Goal: Navigation & Orientation: Find specific page/section

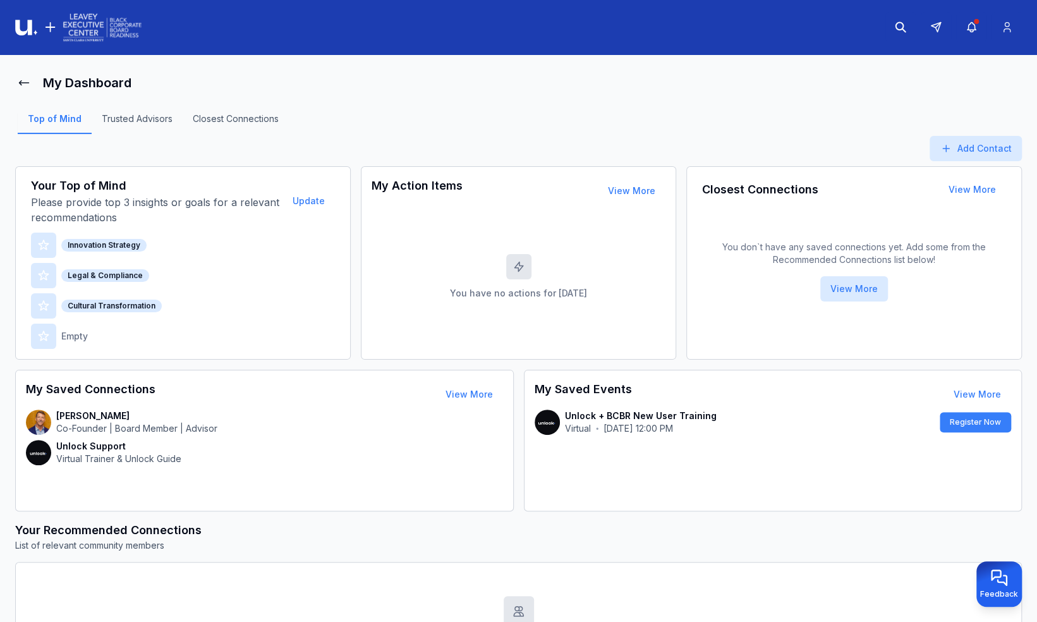
scroll to position [133, 0]
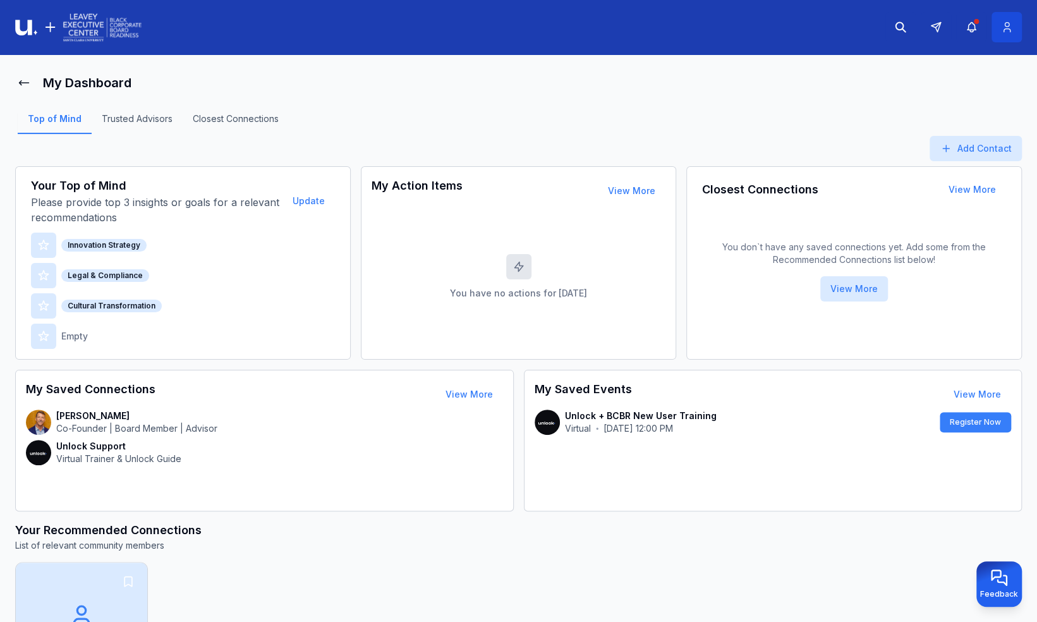
click at [1006, 30] on icon at bounding box center [1006, 27] width 13 height 13
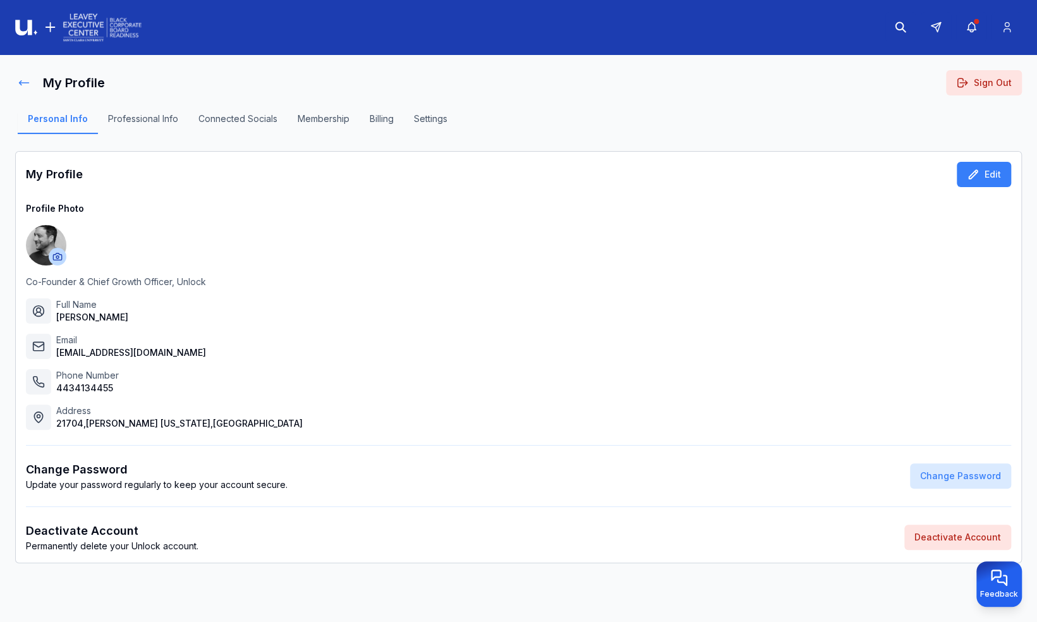
click at [32, 83] on button at bounding box center [24, 82] width 18 height 25
click at [13, 83] on main "My Profile Sign Out Personal Info Professional Info Connected Socials Membershi…" at bounding box center [518, 342] width 1037 height 574
click at [16, 83] on button at bounding box center [24, 82] width 18 height 25
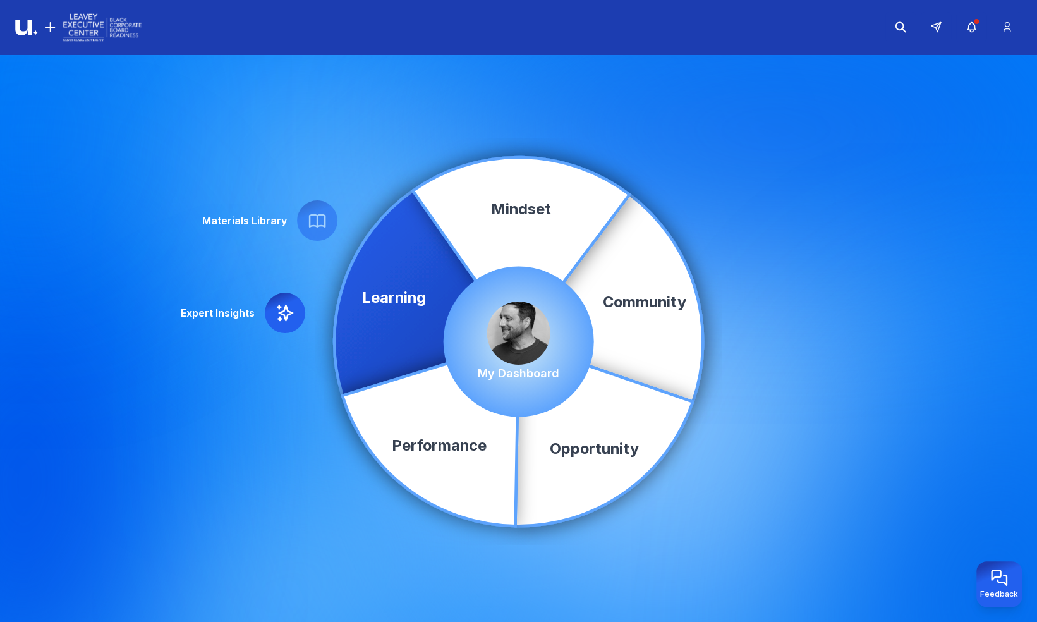
click at [521, 330] on img at bounding box center [518, 332] width 63 height 63
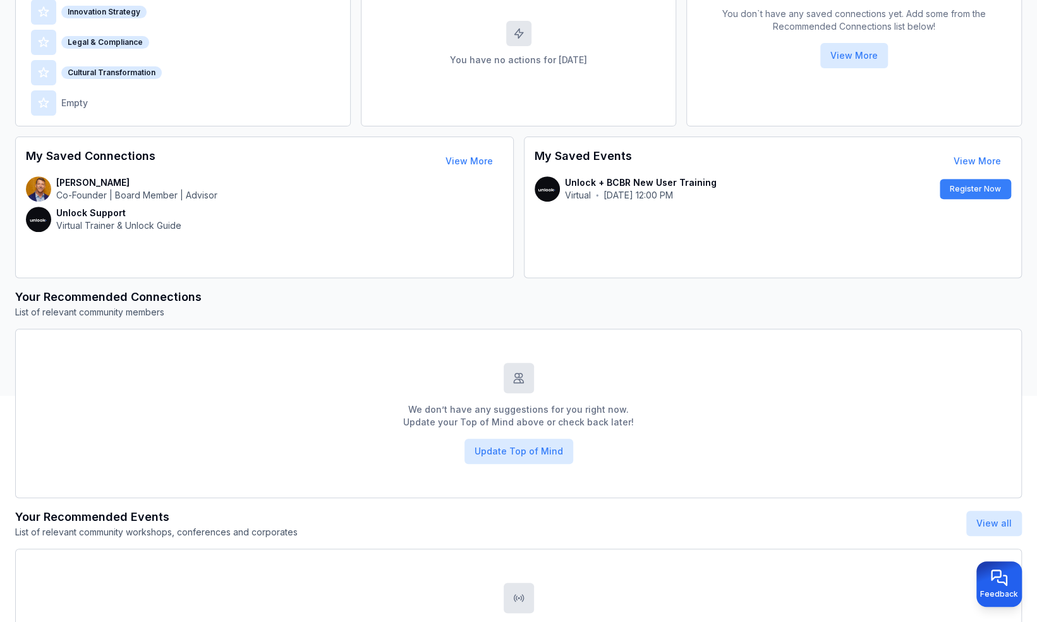
scroll to position [233, 0]
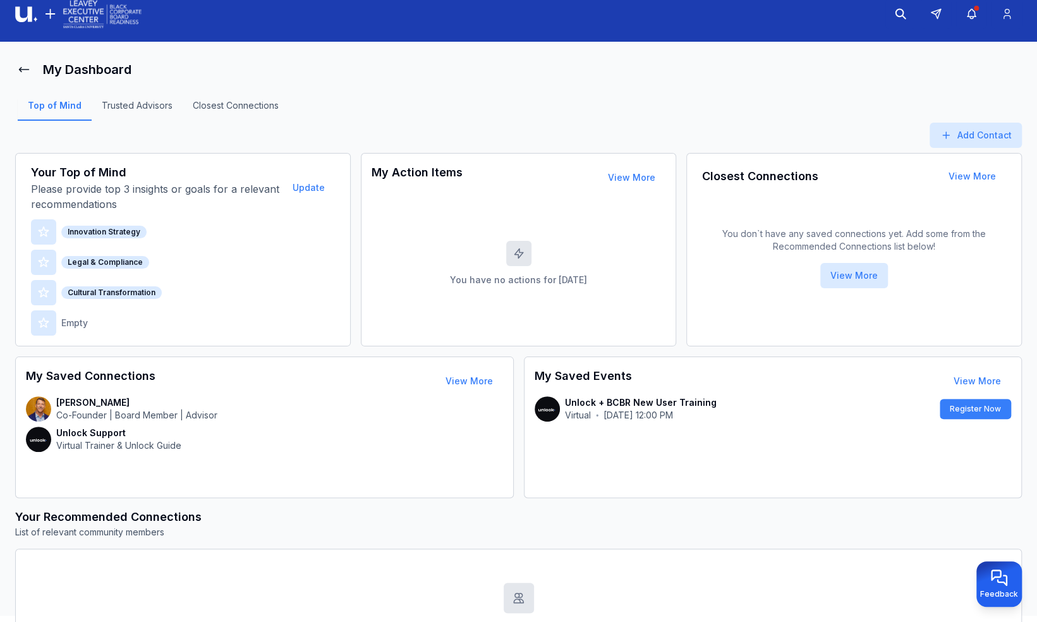
scroll to position [13, 0]
click at [147, 104] on link "Trusted Advisors" at bounding box center [137, 110] width 91 height 21
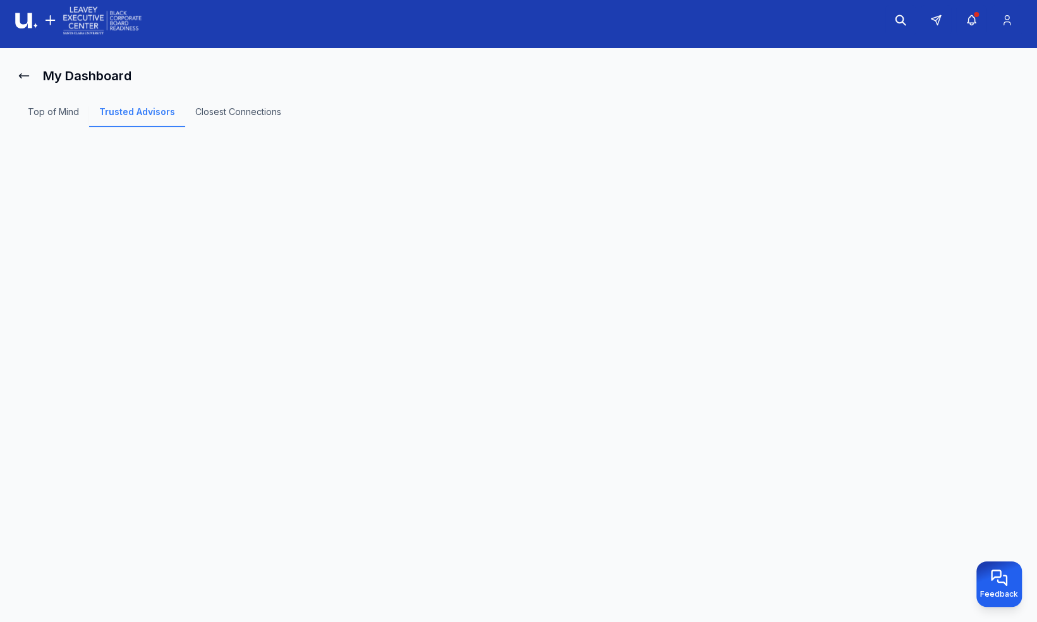
scroll to position [6, 0]
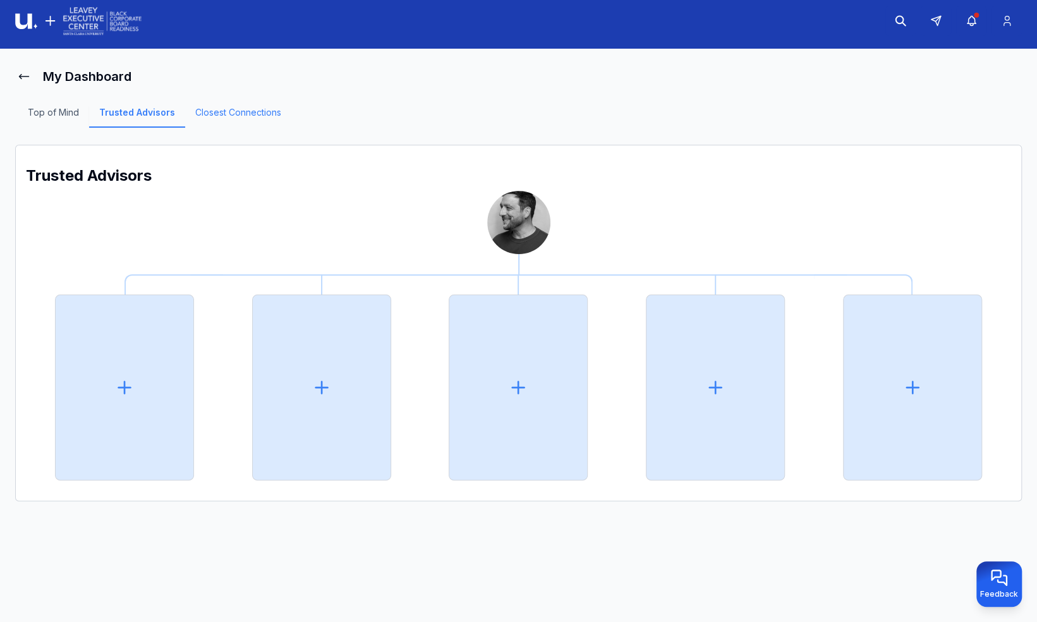
click at [231, 110] on link "Closest Connections" at bounding box center [238, 116] width 106 height 21
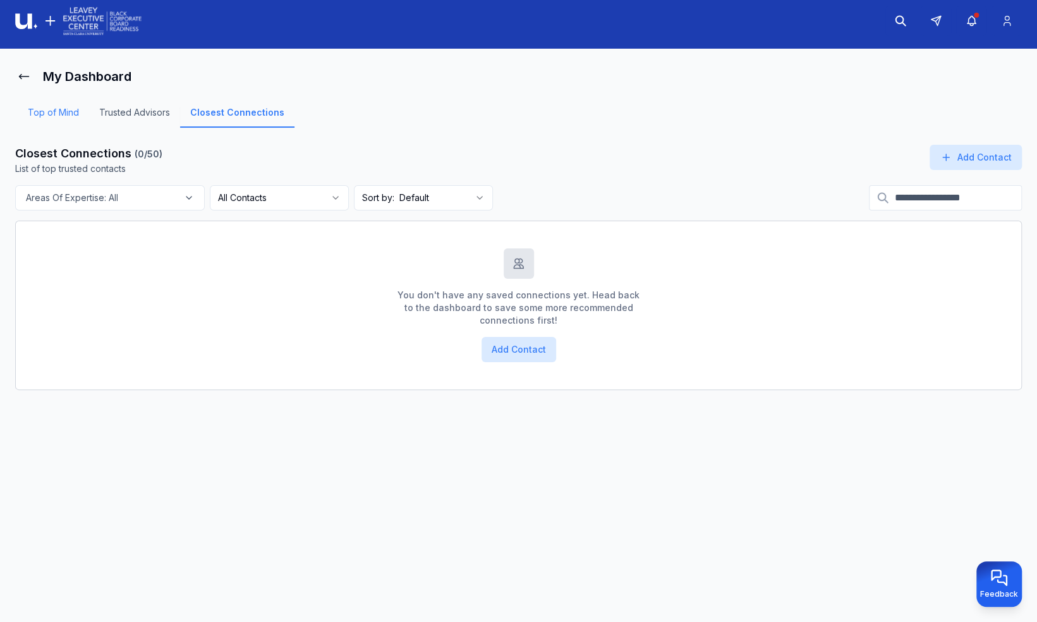
click at [52, 109] on link "Top of Mind" at bounding box center [53, 116] width 71 height 21
